Goal: Download file/media

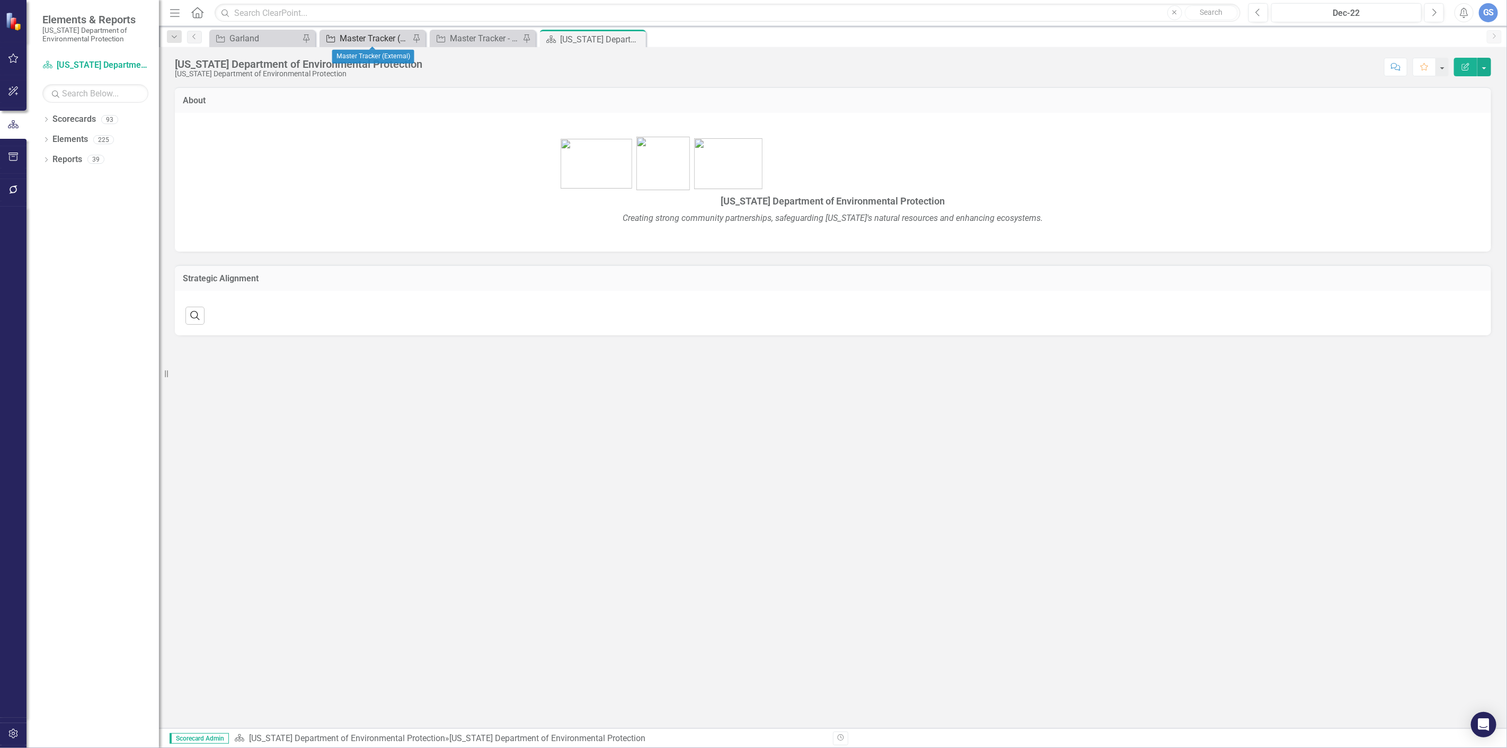
click at [362, 36] on div "Master Tracker (External)" at bounding box center [375, 38] width 70 height 13
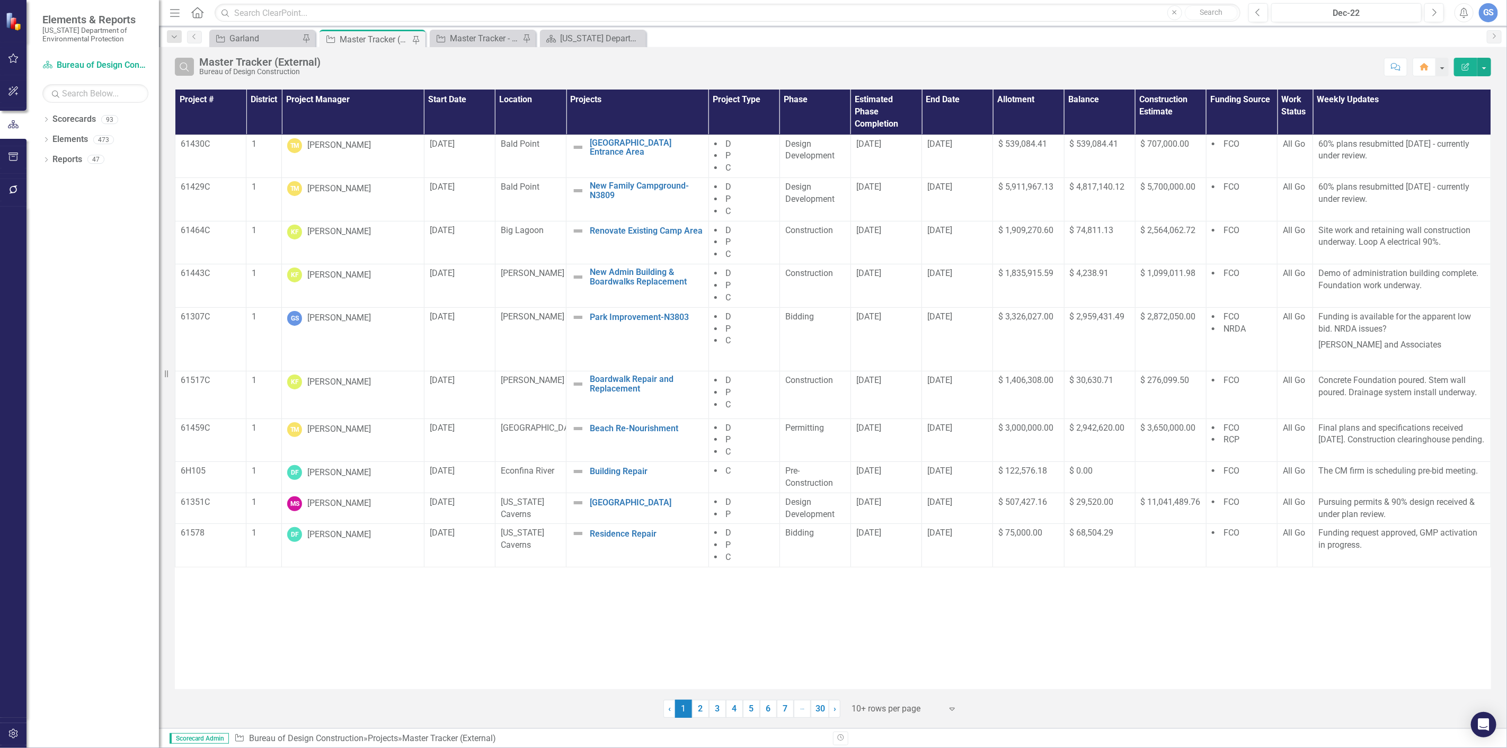
click at [186, 67] on icon "Search" at bounding box center [185, 67] width 12 height 10
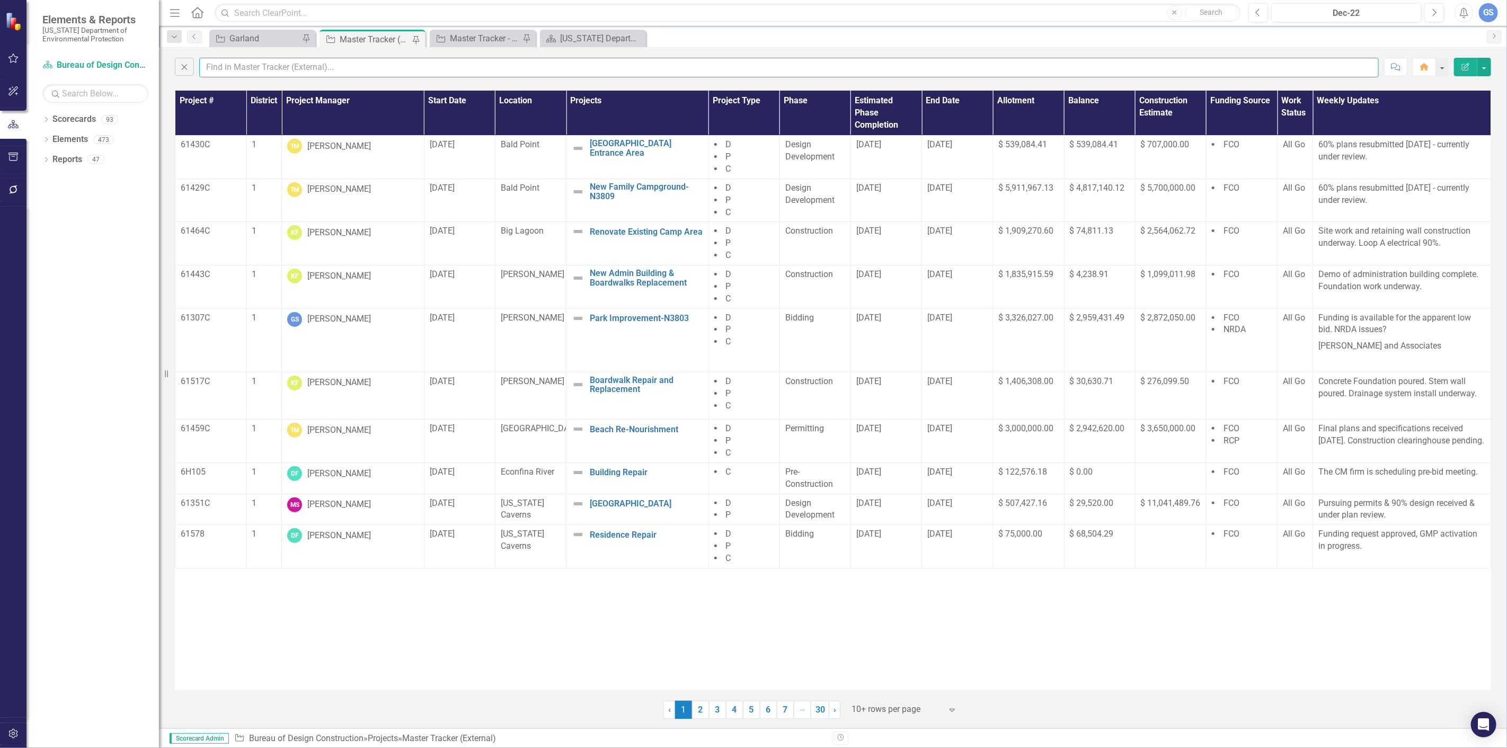
click at [251, 67] on input "text" at bounding box center [789, 68] width 1180 height 20
type input "garland"
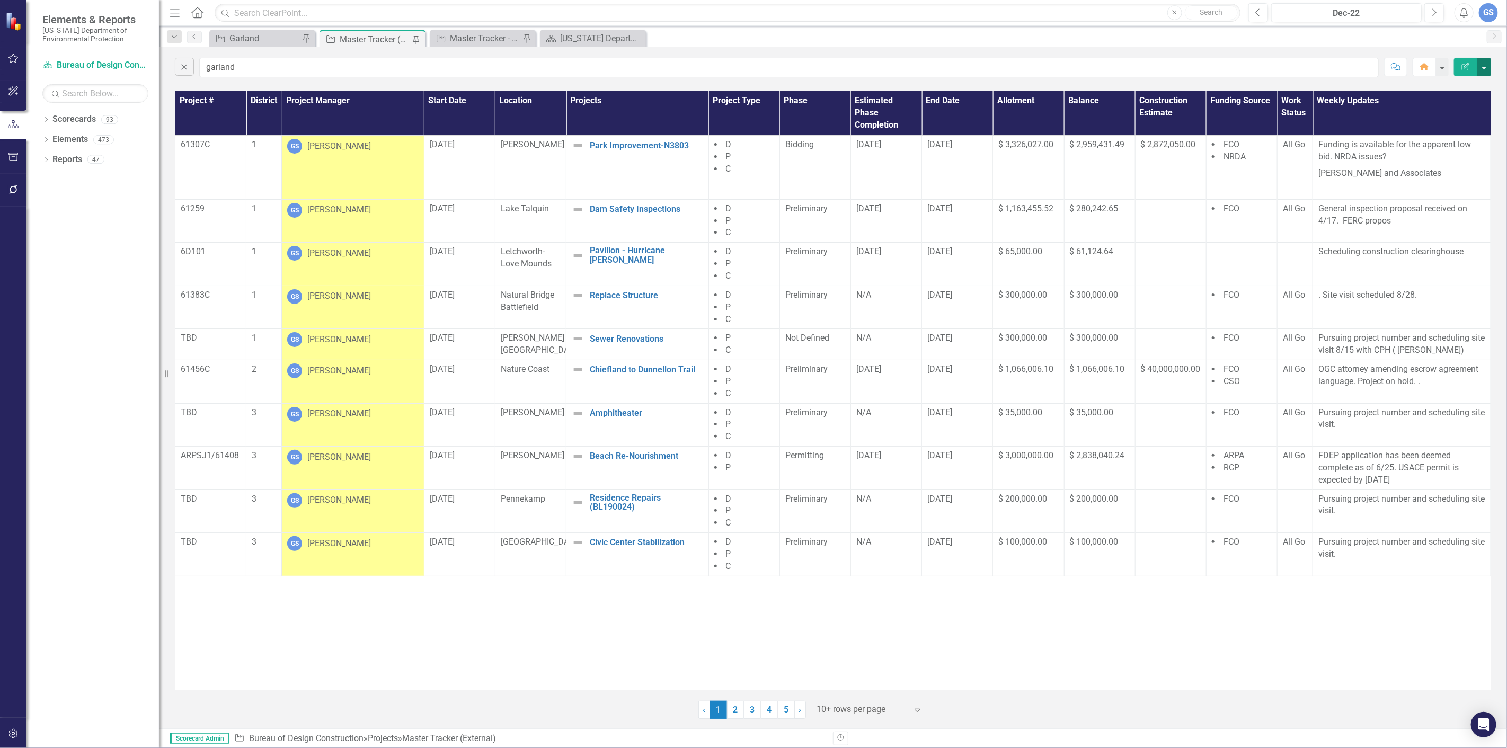
click at [1482, 67] on button "button" at bounding box center [1485, 67] width 14 height 19
click at [1442, 103] on link "PDF Export to PDF" at bounding box center [1449, 108] width 84 height 20
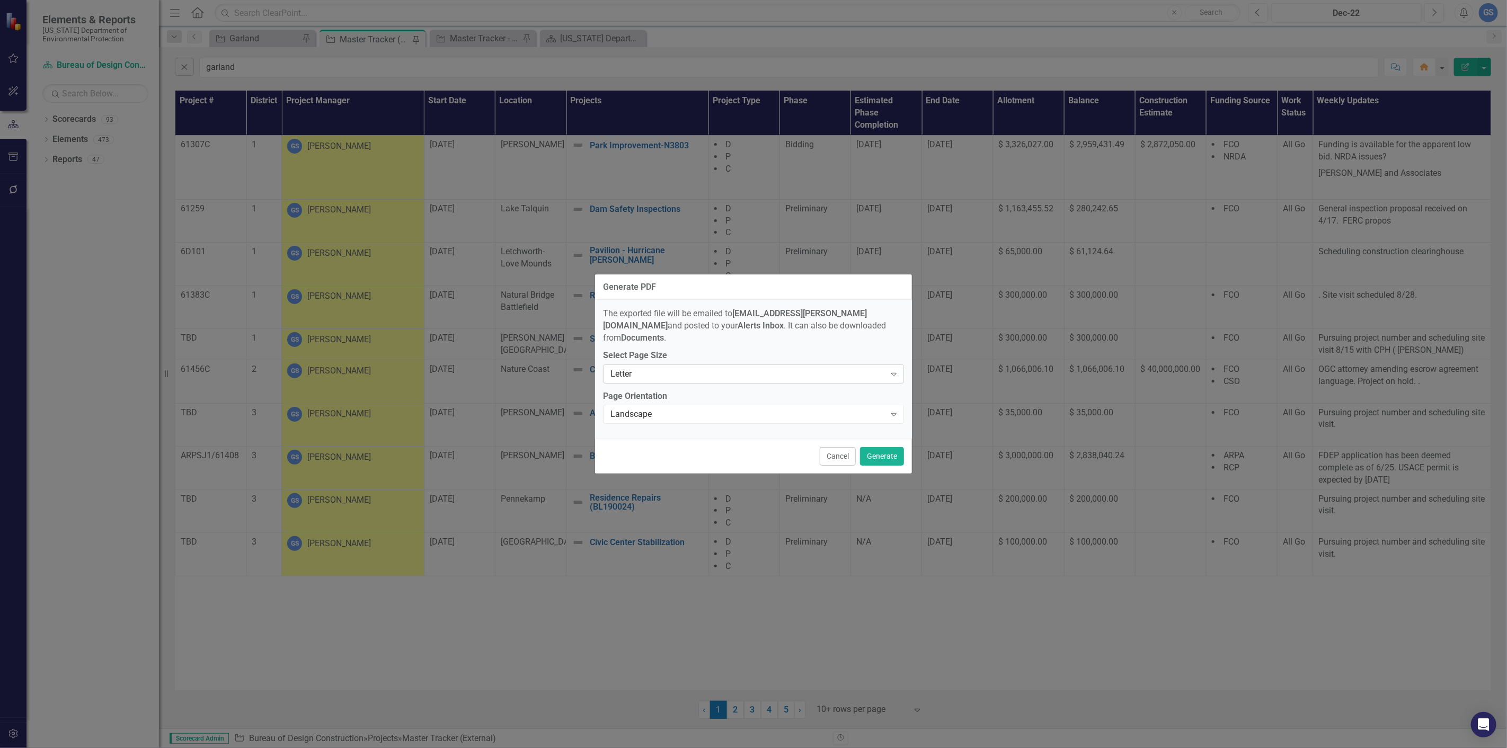
click at [894, 366] on div "Expand" at bounding box center [894, 374] width 19 height 17
click at [631, 431] on div "Tabloid" at bounding box center [753, 437] width 301 height 17
click at [878, 448] on button "Generate" at bounding box center [882, 456] width 44 height 19
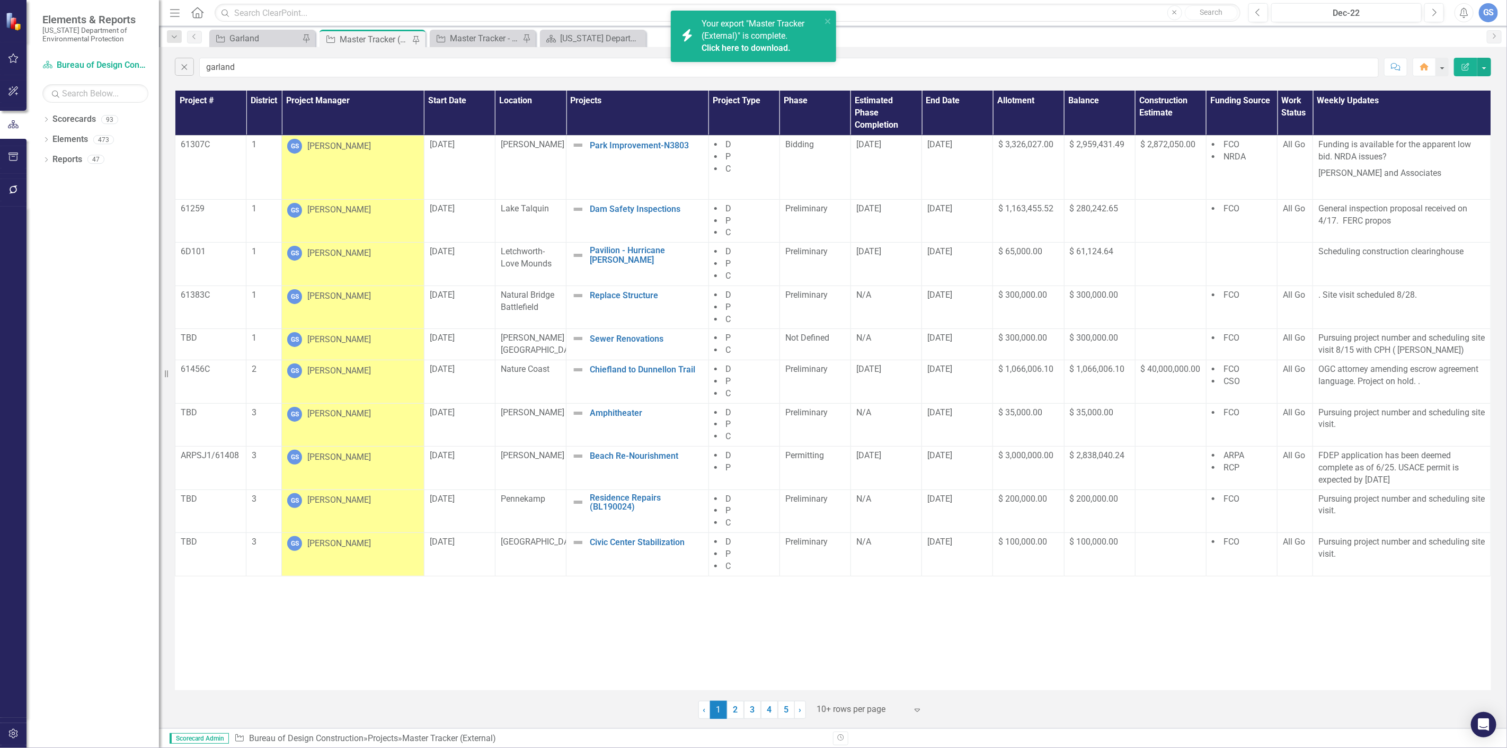
click at [710, 46] on link "Click here to download." at bounding box center [746, 48] width 89 height 10
click at [176, 11] on icon "Menu" at bounding box center [175, 12] width 14 height 11
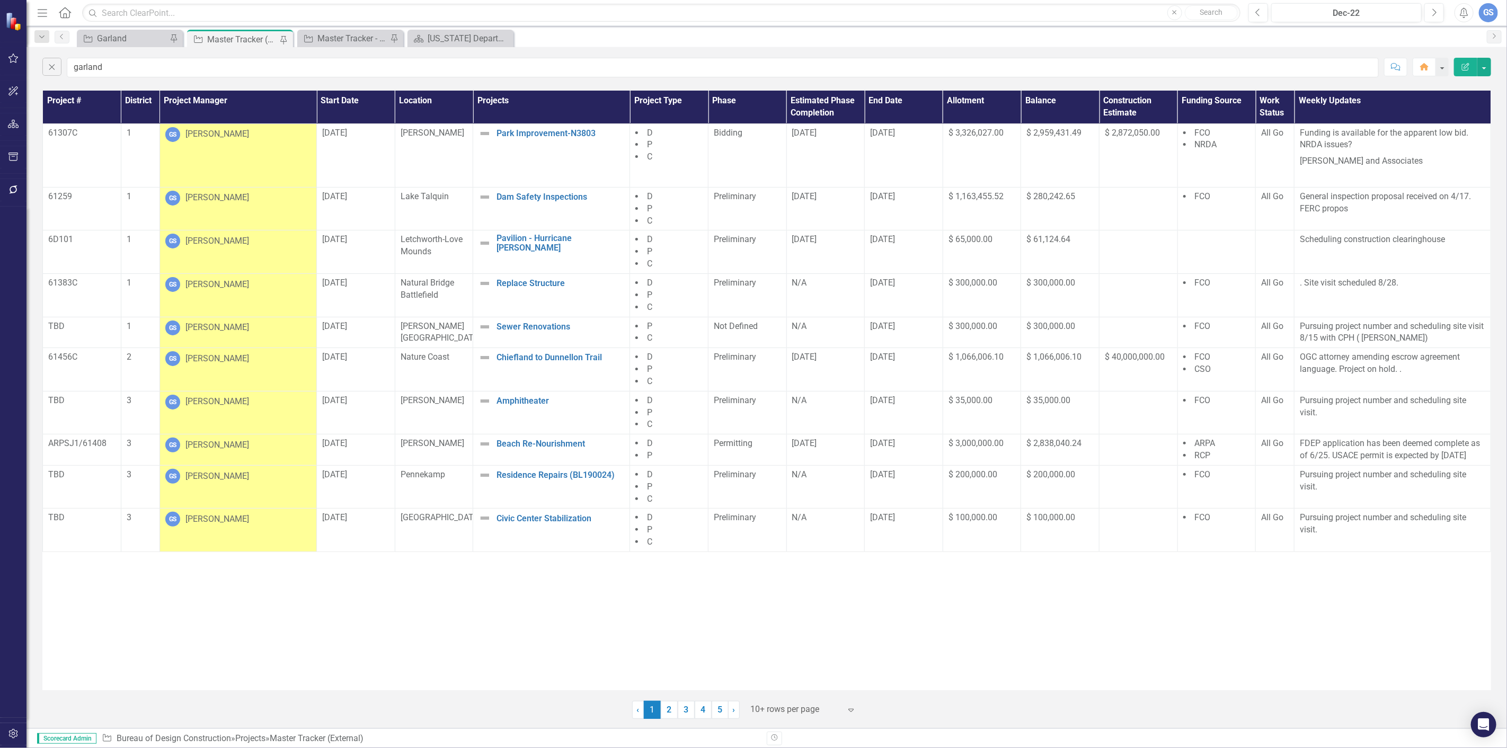
drag, startPoint x: 140, startPoint y: 23, endPoint x: 638, endPoint y: 55, distance: 499.3
click at [638, 55] on div "Close garland Comment Home Edit Report" at bounding box center [767, 65] width 1481 height 36
click at [1481, 66] on button "button" at bounding box center [1485, 67] width 14 height 19
click at [1453, 105] on link "PDF Export to PDF" at bounding box center [1449, 108] width 84 height 20
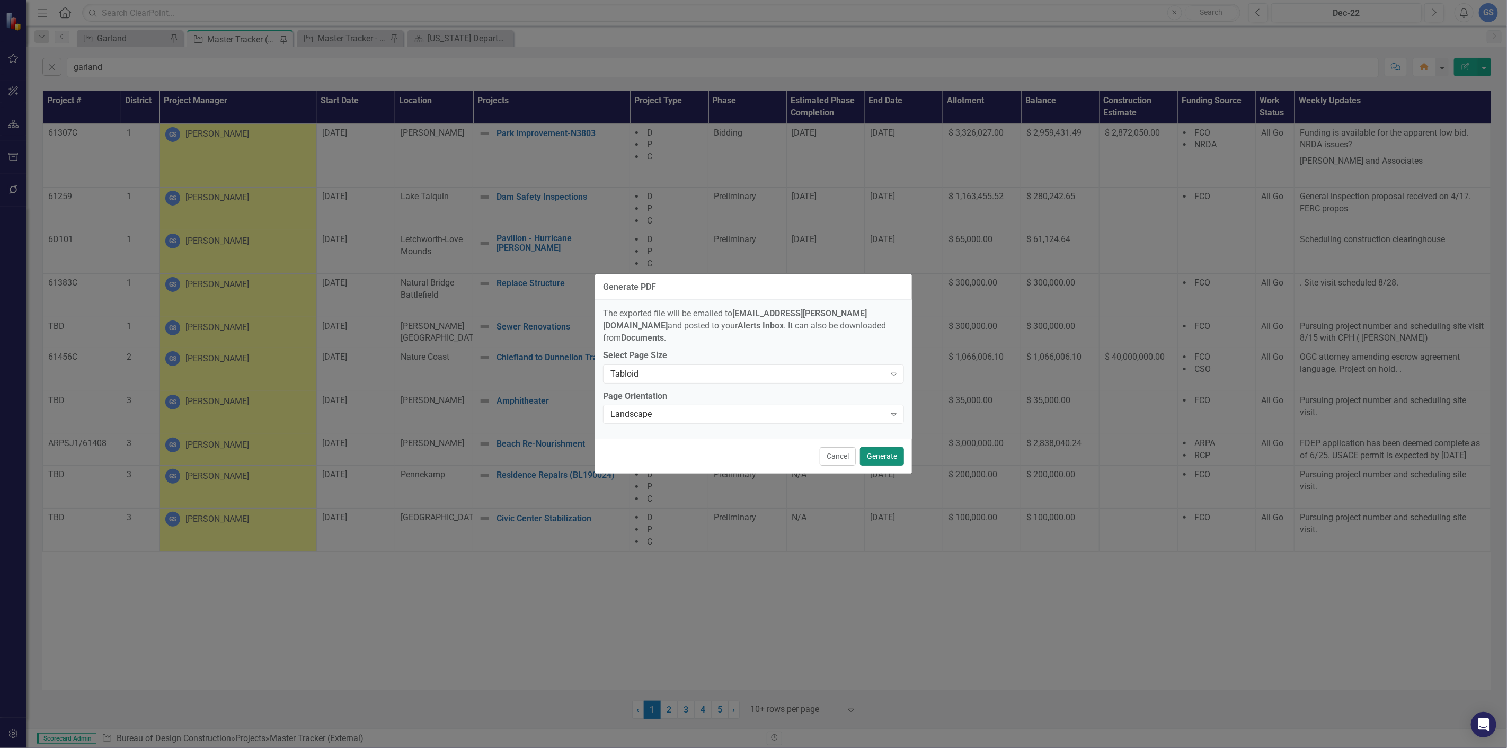
click at [878, 447] on button "Generate" at bounding box center [882, 456] width 44 height 19
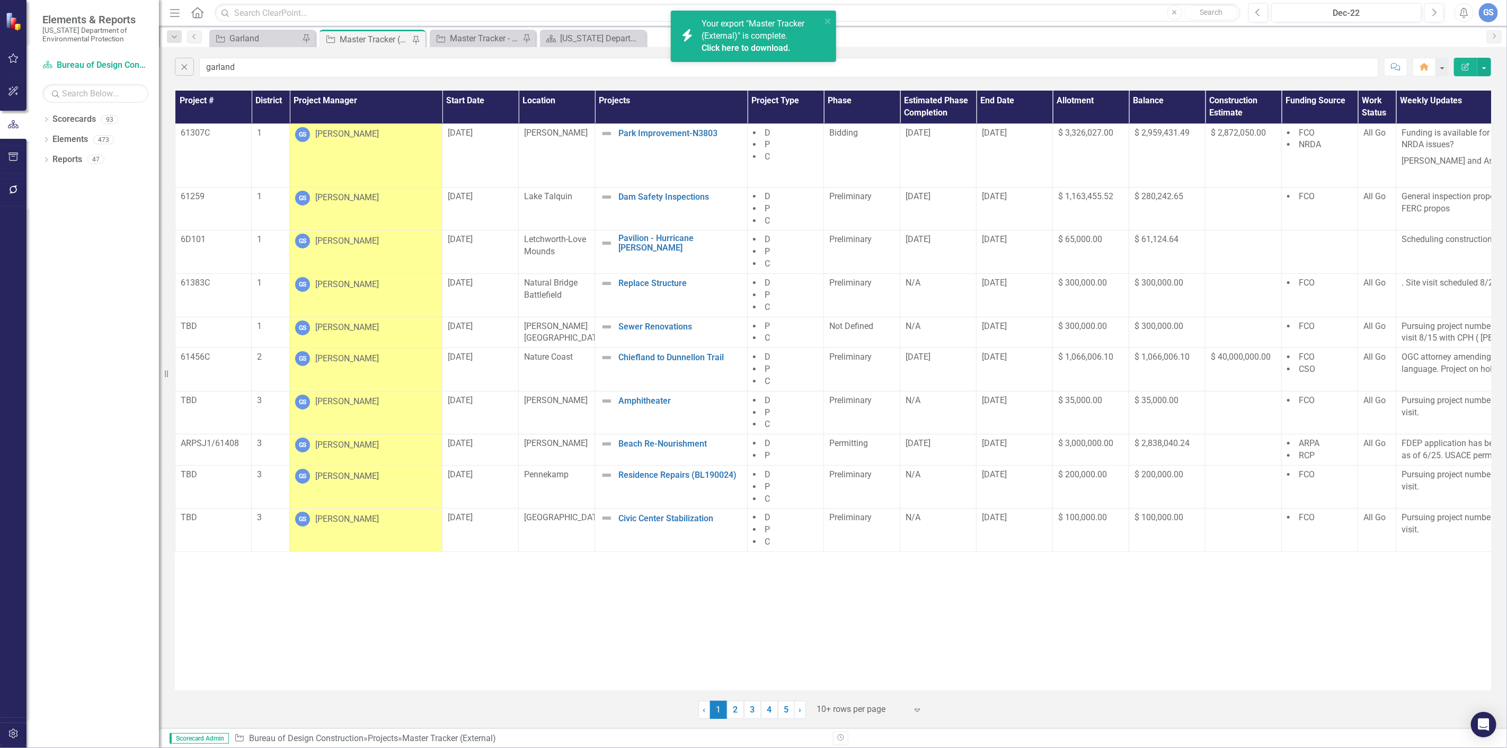
click at [726, 43] on link "Click here to download." at bounding box center [746, 48] width 89 height 10
